Goal: Find specific page/section: Find specific page/section

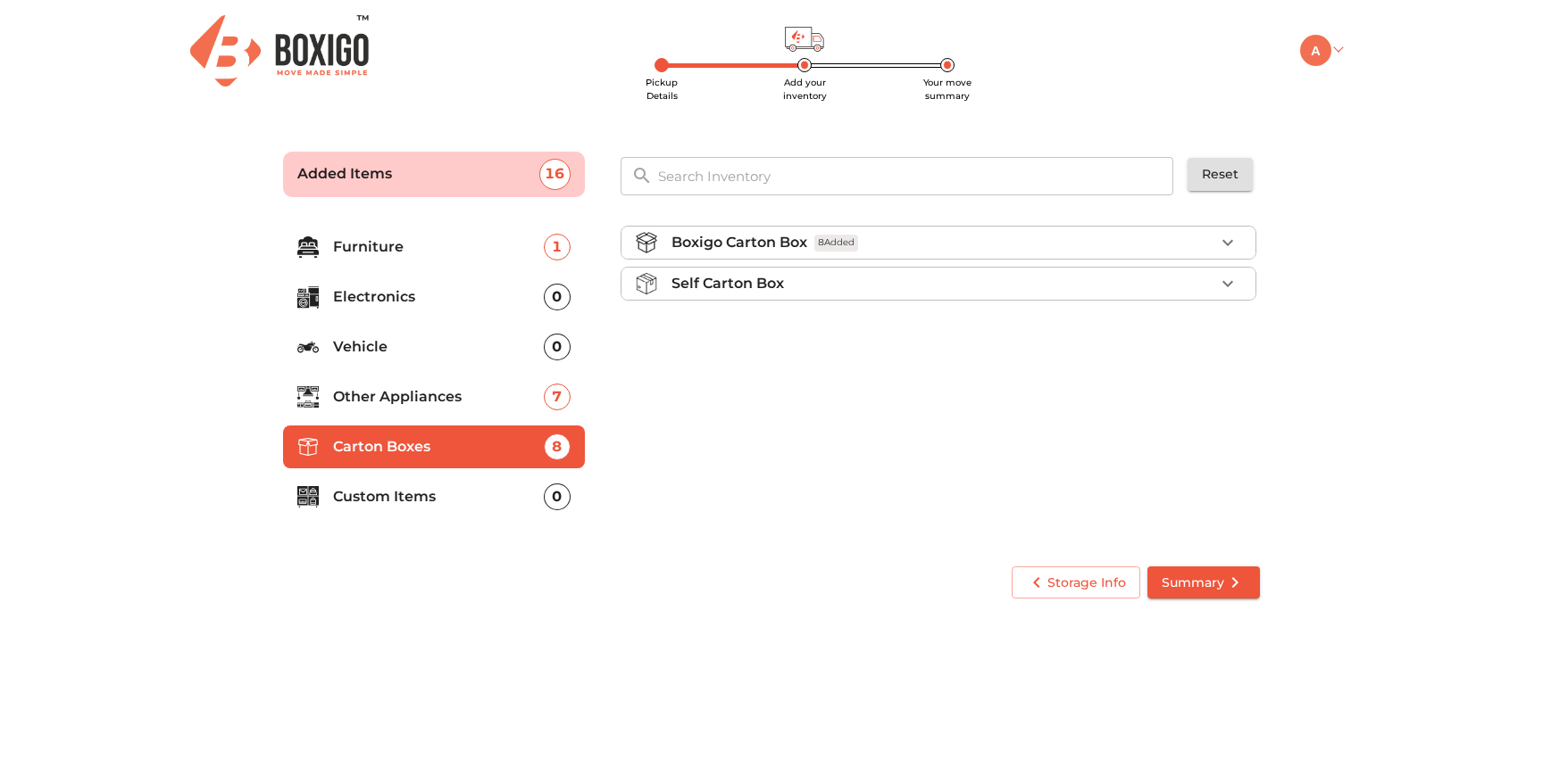
click at [1327, 46] on img at bounding box center [1315, 50] width 31 height 31
click at [1373, 74] on link "My Moves" at bounding box center [1371, 76] width 142 height 33
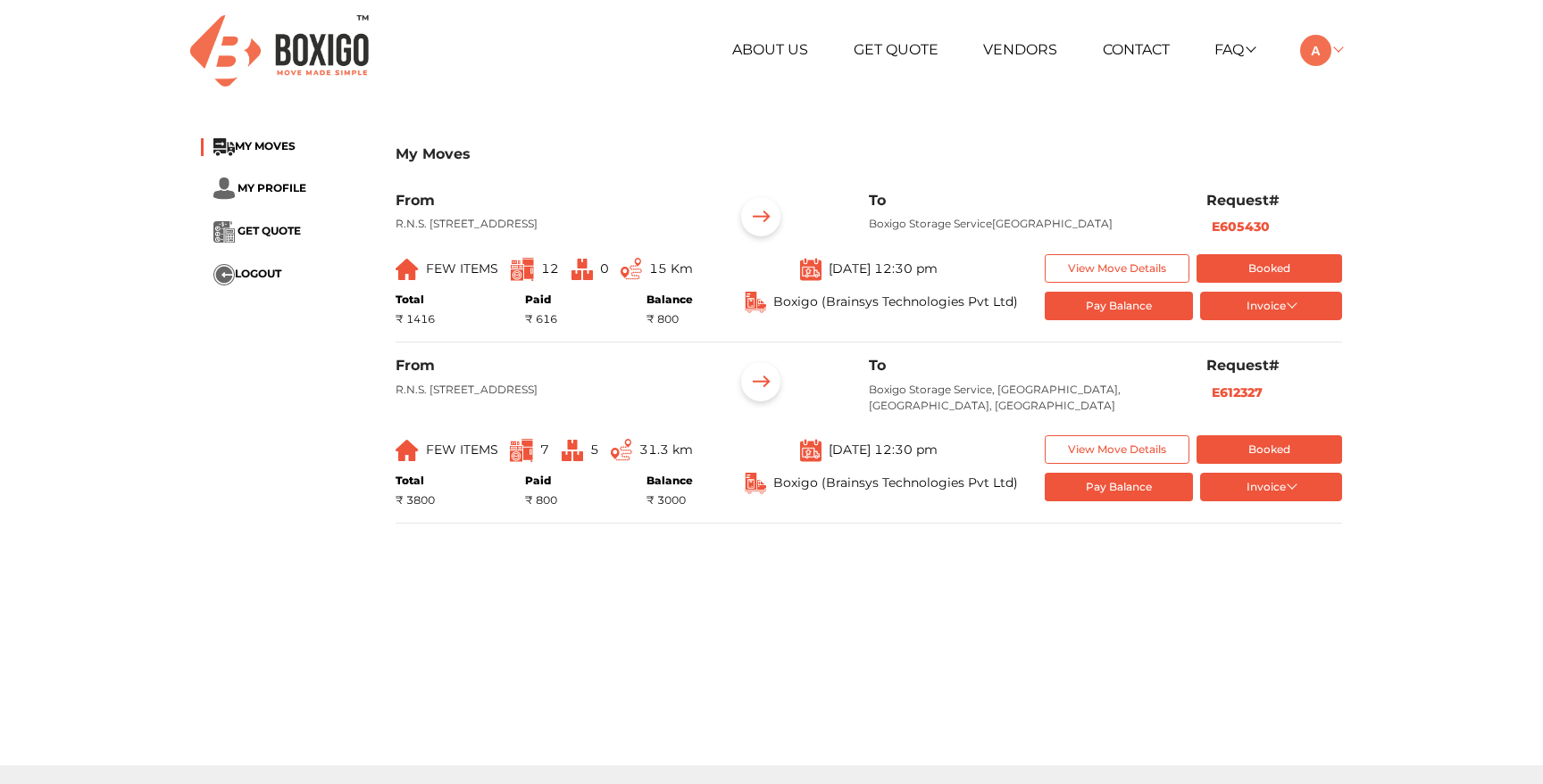
click at [1337, 49] on link at bounding box center [1321, 49] width 42 height 17
click at [1353, 115] on link "My Profile" at bounding box center [1371, 108] width 142 height 33
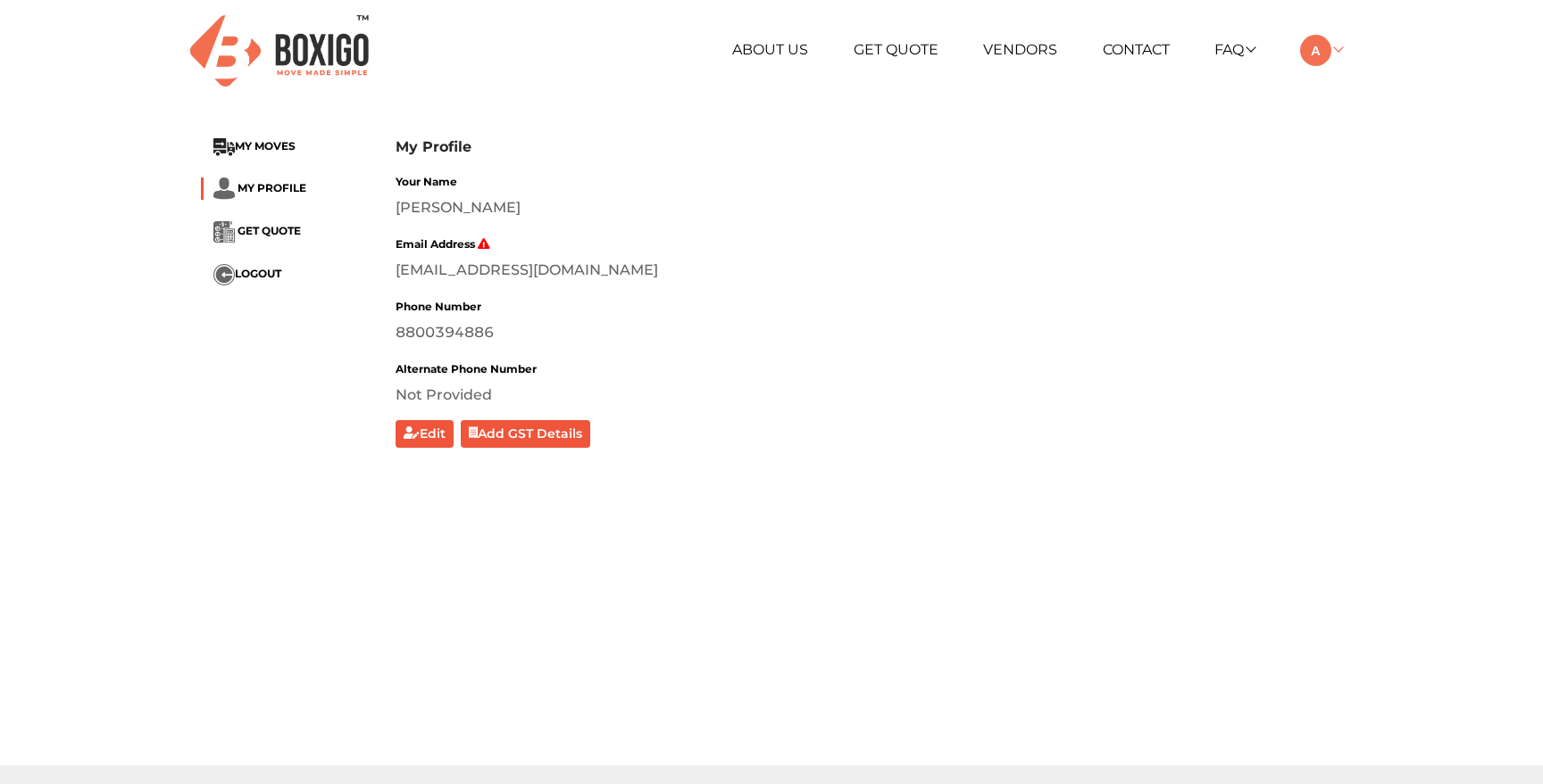
click at [1321, 51] on img at bounding box center [1315, 50] width 31 height 31
click at [1327, 85] on link "My Moves" at bounding box center [1371, 76] width 142 height 33
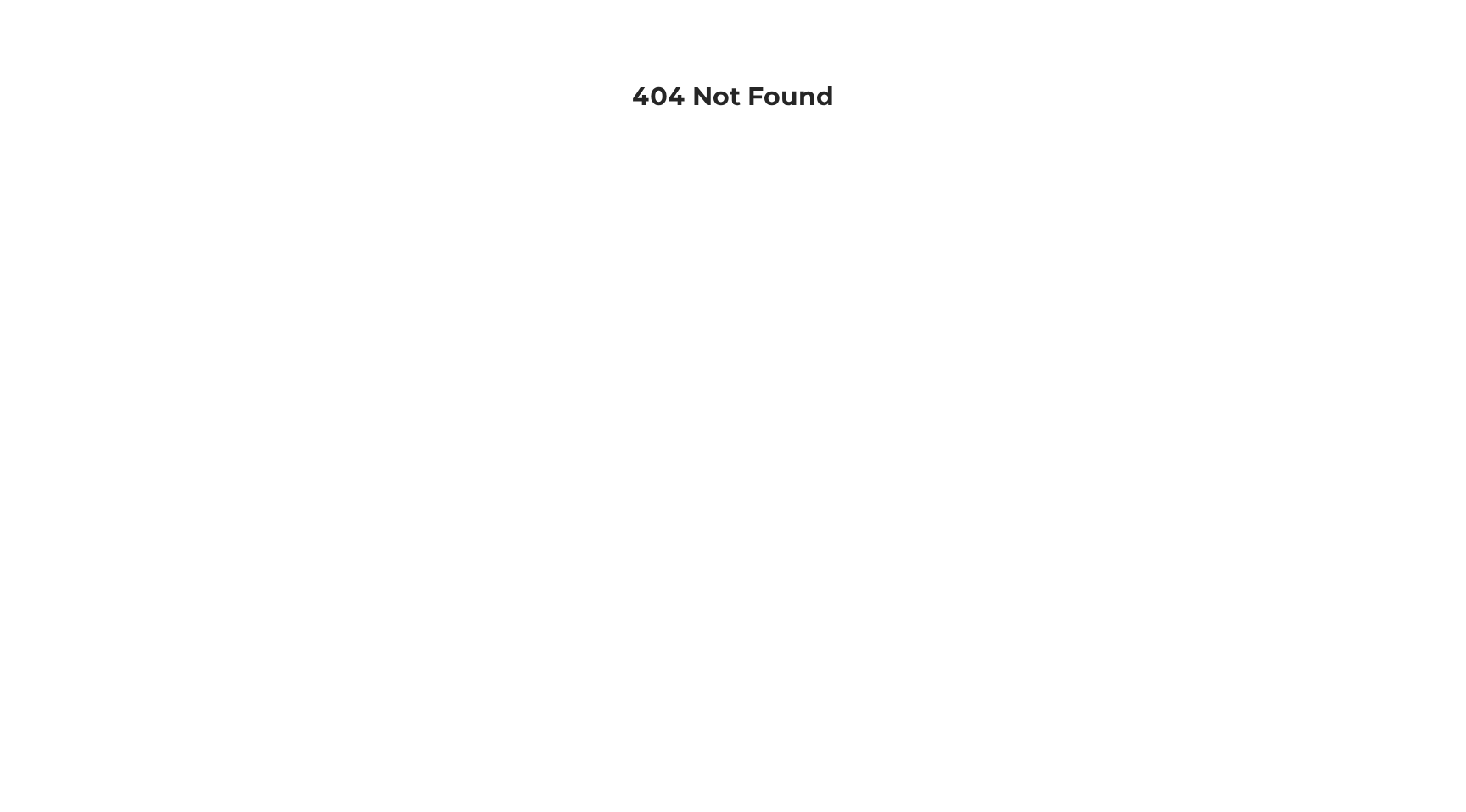
click at [233, 241] on body "404 Not Found" at bounding box center [733, 446] width 1466 height 812
